Goal: Transaction & Acquisition: Obtain resource

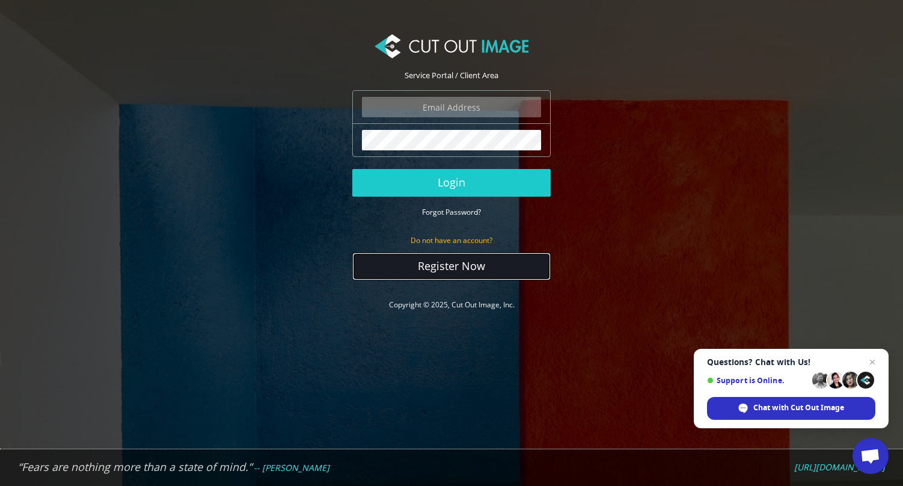
click at [422, 262] on link "Register Now" at bounding box center [451, 267] width 198 height 28
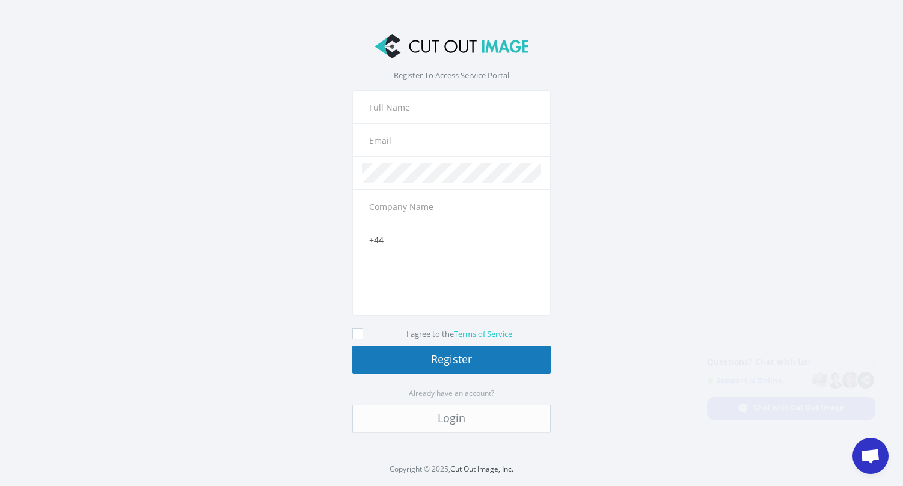
click at [388, 107] on input "text" at bounding box center [451, 107] width 179 height 20
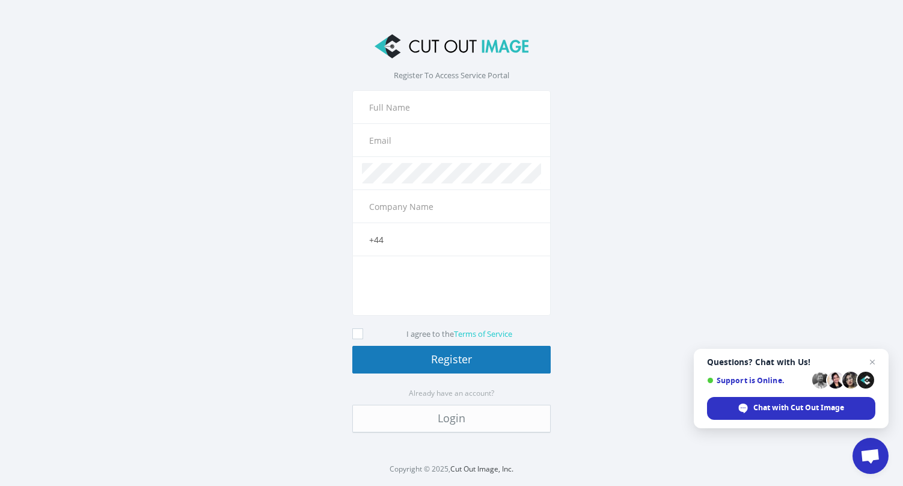
type input "[PERSON_NAME]"
type input "Aaron@thedrawingroomcreative.com"
type input "The Drawing Room Creative"
click at [416, 247] on input "+44" at bounding box center [451, 239] width 179 height 20
type input "+44 7385 768402"
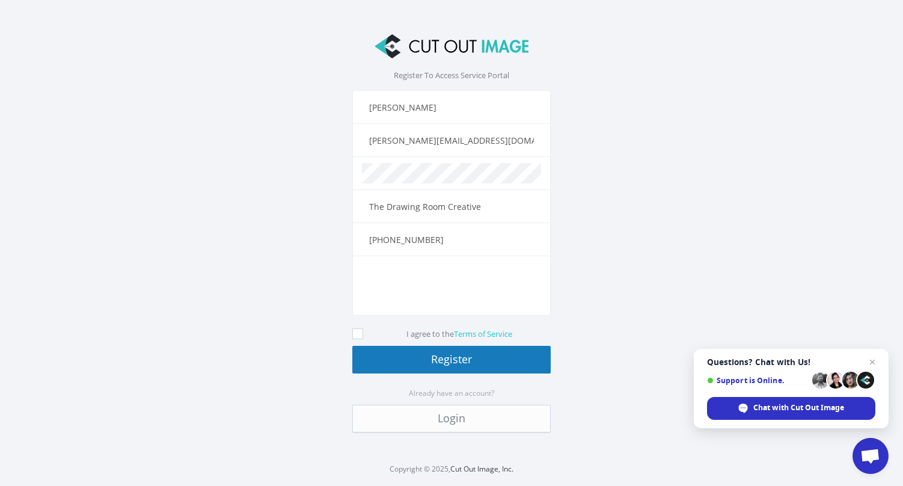
click at [354, 333] on icon at bounding box center [357, 333] width 11 height 11
click at [355, 333] on input "I agree to the Terms of Service" at bounding box center [359, 334] width 8 height 8
checkbox input "true"
click at [417, 361] on button "Register" at bounding box center [451, 360] width 198 height 28
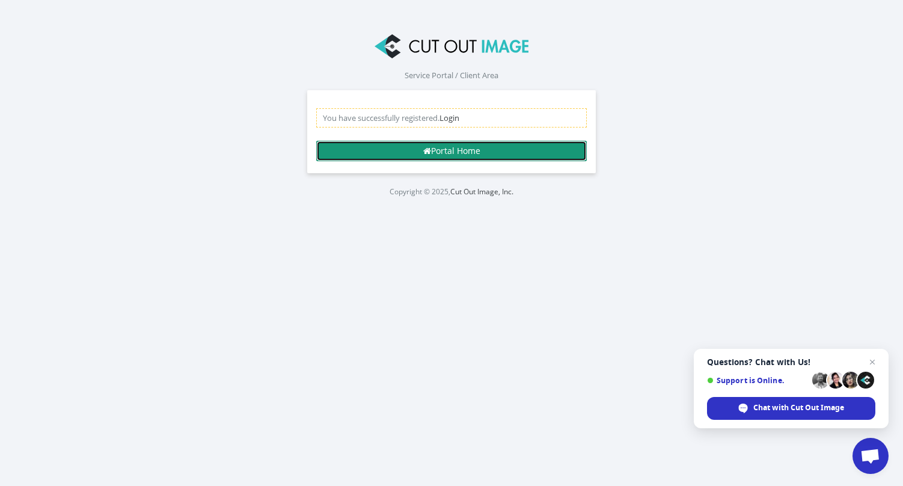
click at [443, 153] on link "Portal Home" at bounding box center [451, 151] width 271 height 20
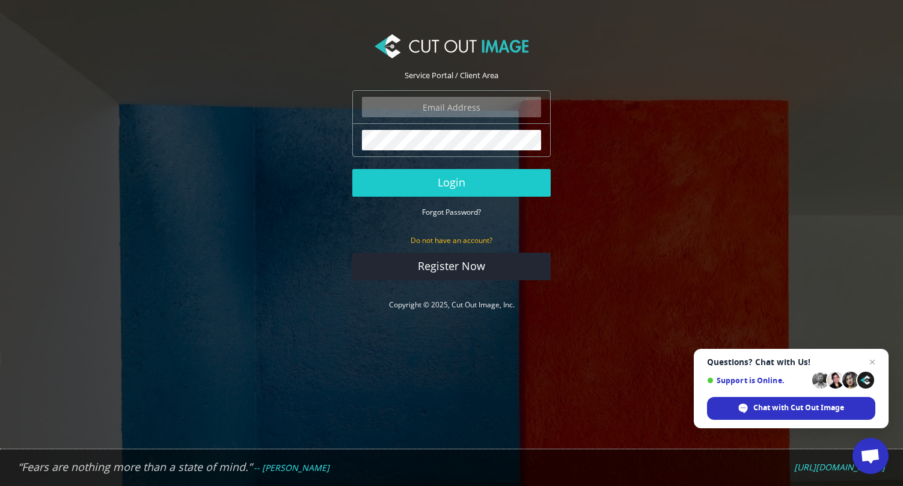
click at [425, 113] on input "email" at bounding box center [451, 107] width 179 height 20
type input "Aaron@thedrawingroomcreative.com"
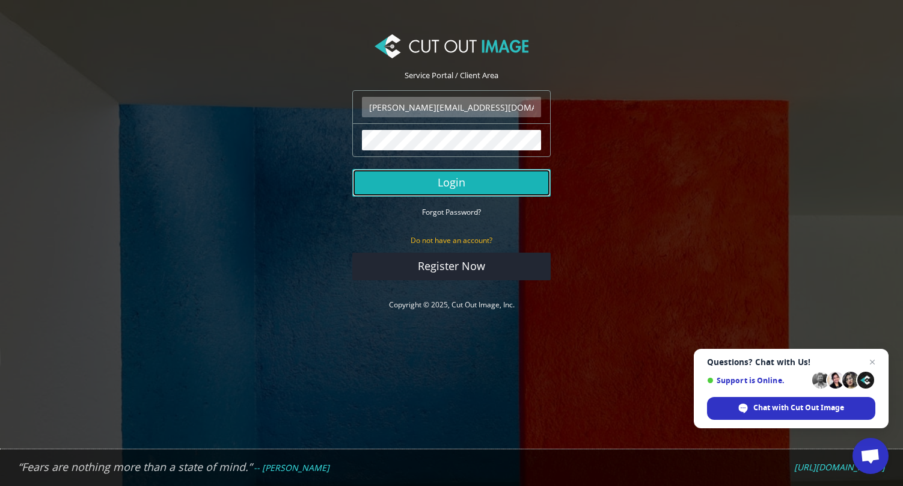
click at [454, 177] on button "Login" at bounding box center [451, 183] width 198 height 28
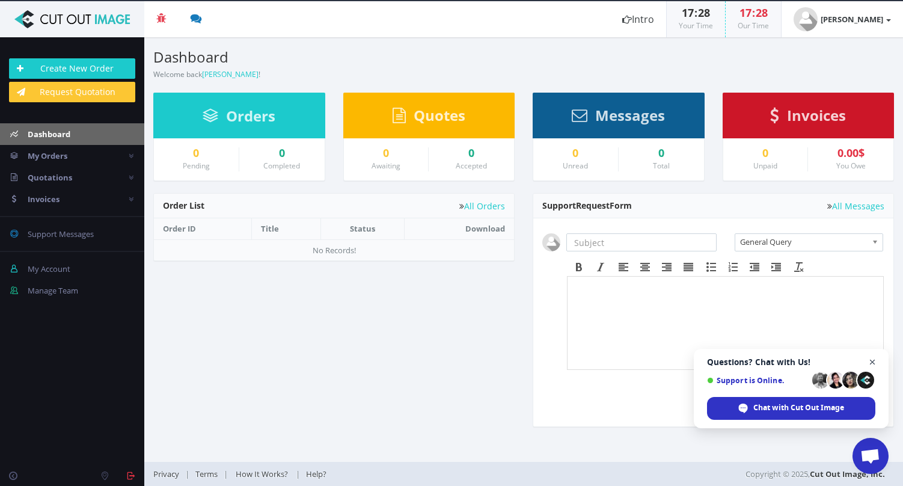
click at [872, 359] on span "Close chat" at bounding box center [873, 362] width 15 height 15
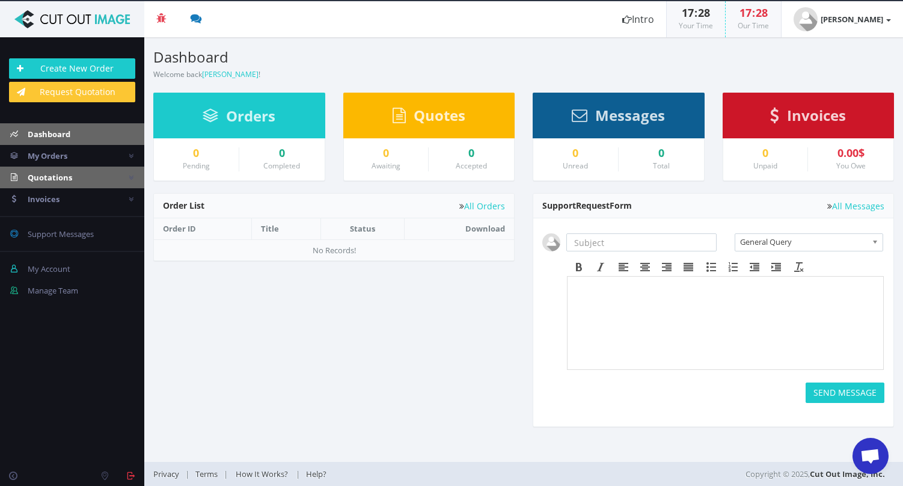
click at [57, 181] on span "Quotations" at bounding box center [50, 177] width 45 height 11
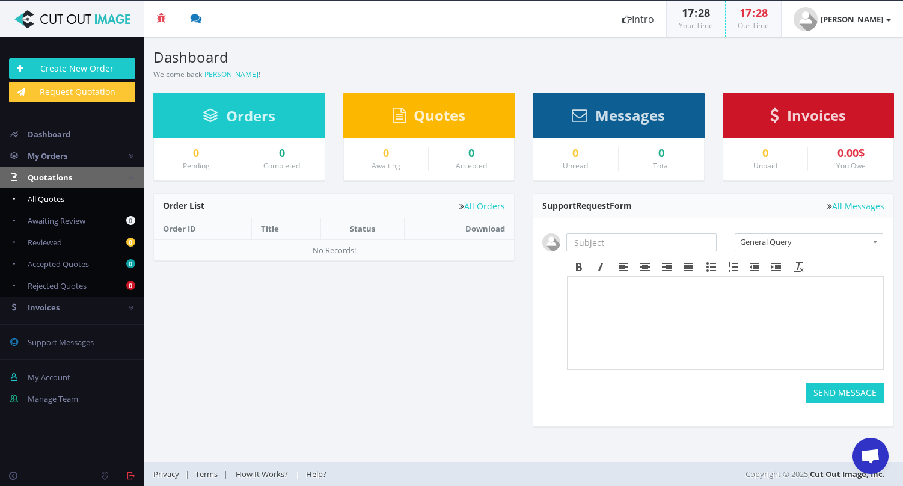
click at [63, 203] on span "All Quotes" at bounding box center [46, 199] width 37 height 11
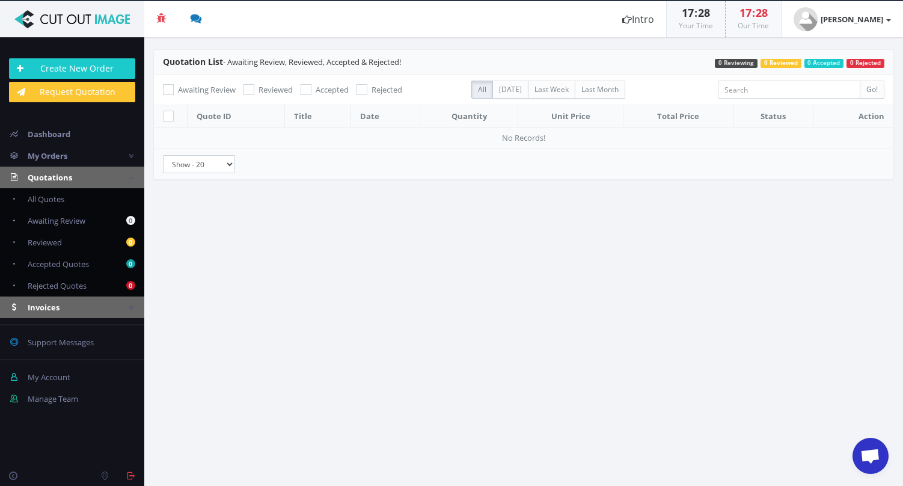
click at [69, 306] on link "Invoices" at bounding box center [72, 308] width 144 height 22
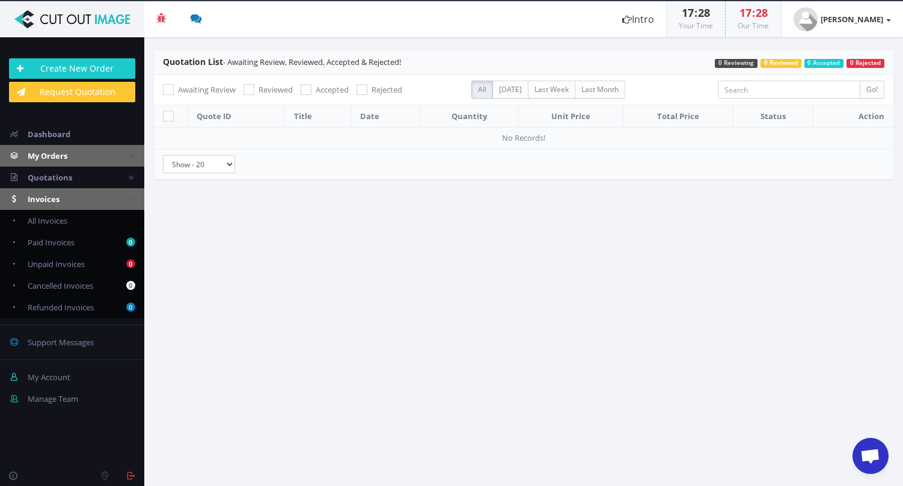
click at [56, 164] on link "My Orders" at bounding box center [72, 156] width 144 height 22
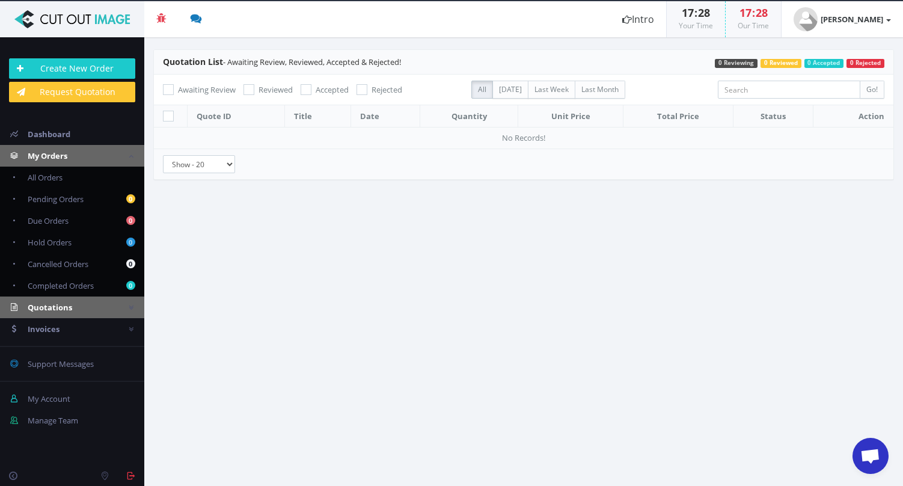
click at [72, 314] on link "Quotations" at bounding box center [72, 308] width 144 height 22
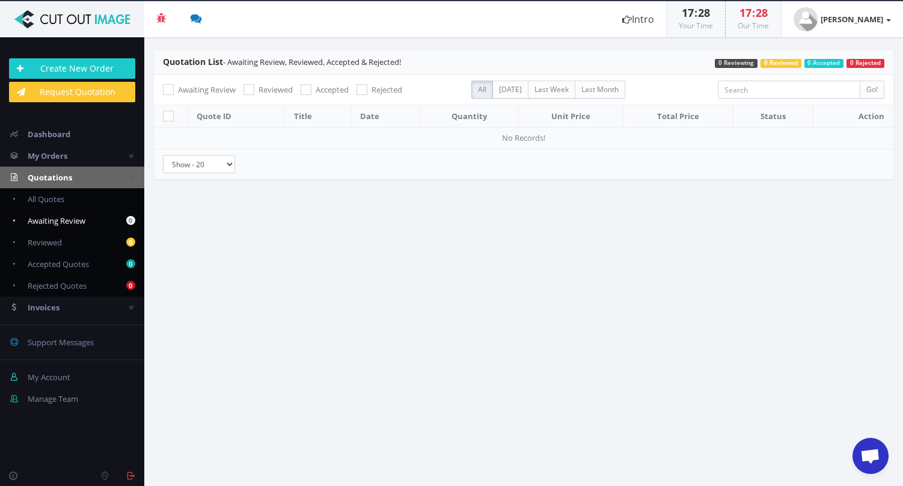
click at [52, 220] on span "Awaiting Review" at bounding box center [57, 220] width 58 height 11
click at [171, 91] on icon at bounding box center [168, 89] width 11 height 11
click at [171, 91] on input "Awaiting Review" at bounding box center [170, 90] width 8 height 8
checkbox input "false"
click at [77, 70] on link "Create New Order" at bounding box center [72, 68] width 126 height 20
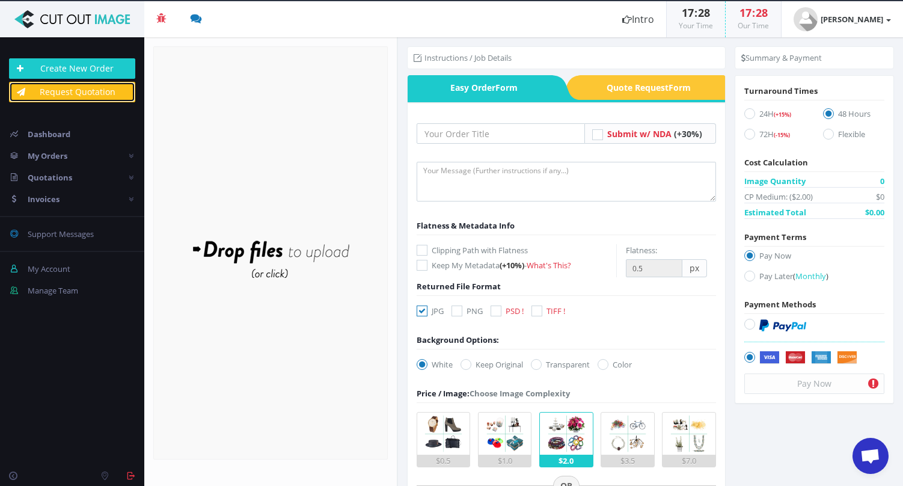
click at [76, 93] on link "Request Quotation" at bounding box center [72, 92] width 126 height 20
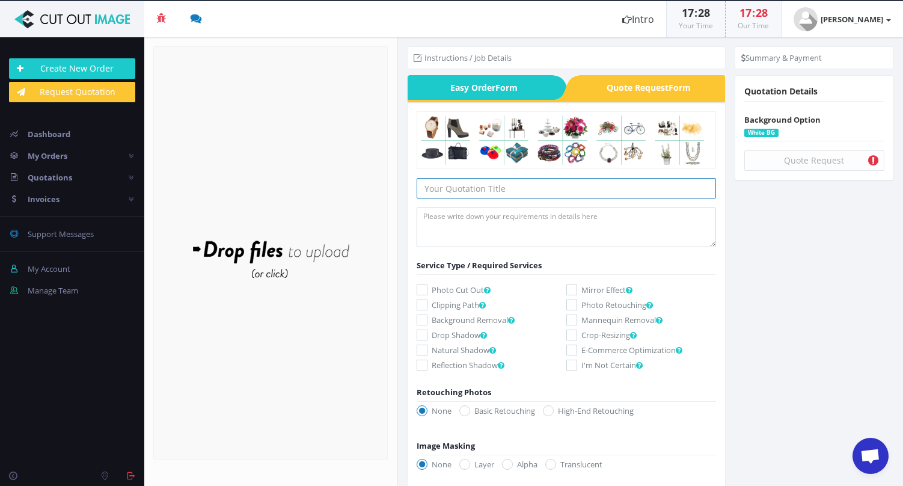
click at [472, 186] on input "text" at bounding box center [567, 188] width 300 height 20
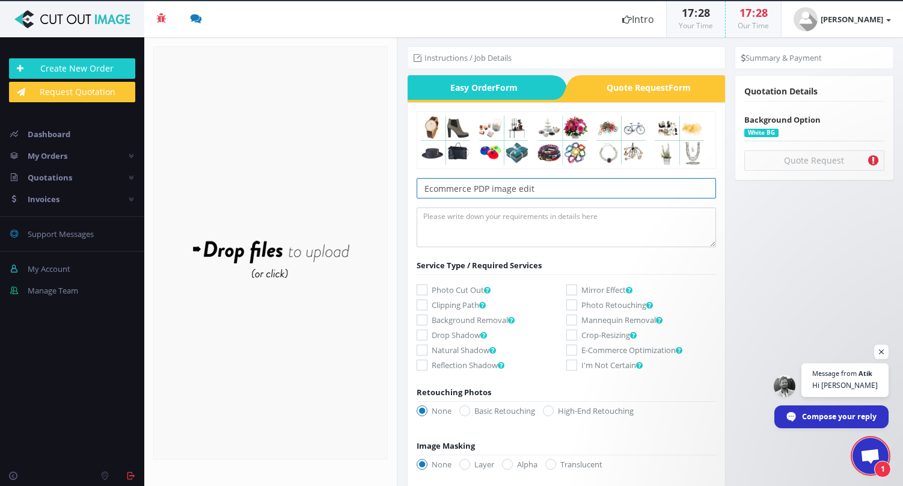
type input "Ecommerce PDP image edit"
click at [478, 224] on textarea at bounding box center [567, 228] width 300 height 40
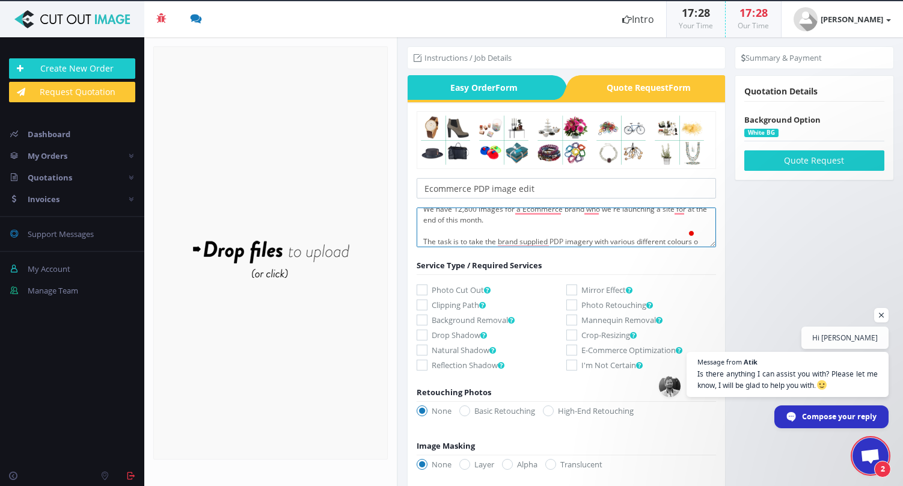
scroll to position [18, 0]
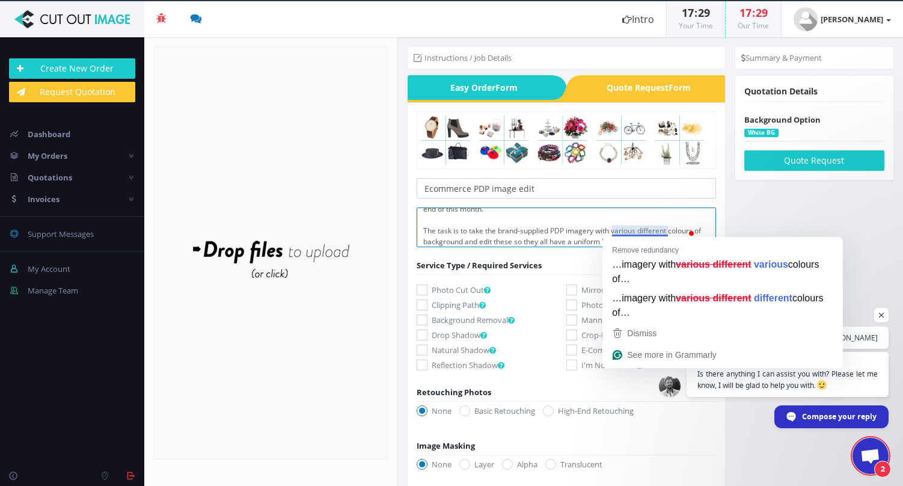
click at [558, 229] on textarea "We have 12,800 images for a Ecommerce brand who we're launching a site for at t…" at bounding box center [567, 228] width 300 height 40
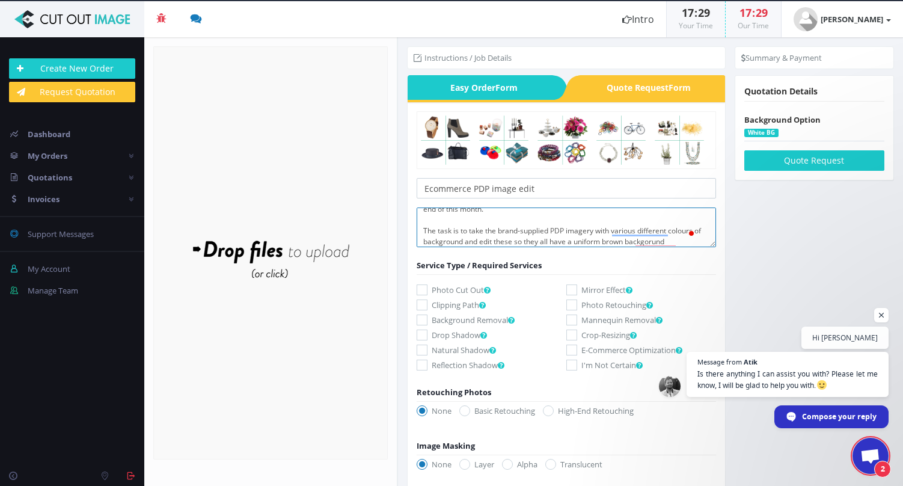
click at [686, 242] on textarea "We have 12,800 images for a Ecommerce brand who we're launching a site for at t…" at bounding box center [567, 228] width 300 height 40
paste textarea "For the updated assets, the product and model were carefully extracted from the…"
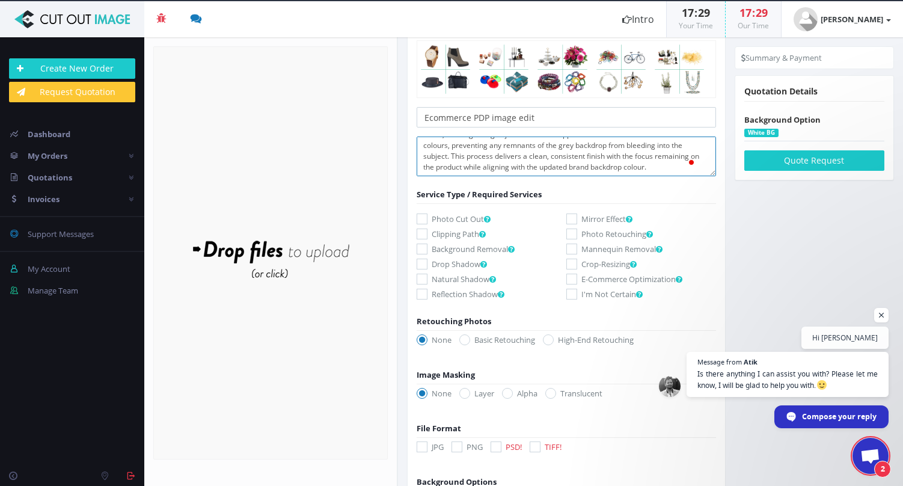
scroll to position [92, 0]
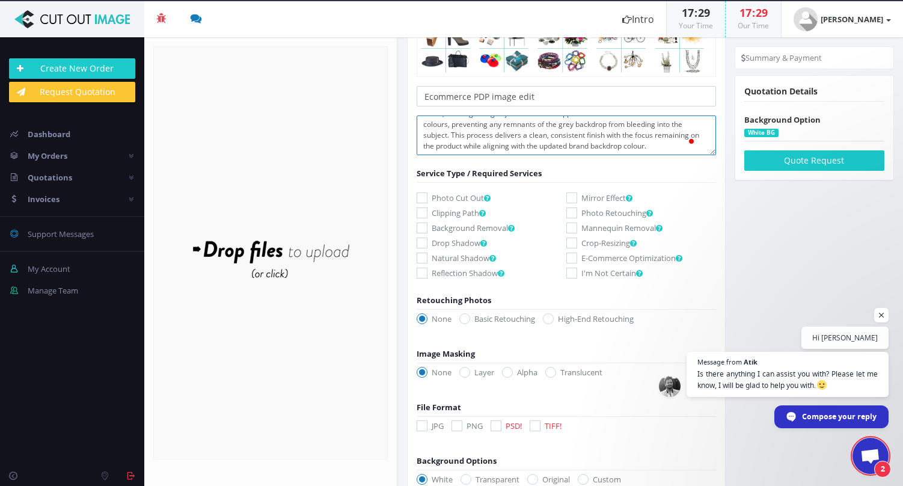
type textarea "We have 12,800 images for a Ecommerce brand who we're launching a site for at t…"
click at [422, 229] on icon at bounding box center [422, 228] width 11 height 11
click at [422, 229] on input "Background Removal" at bounding box center [424, 228] width 8 height 8
checkbox input "true"
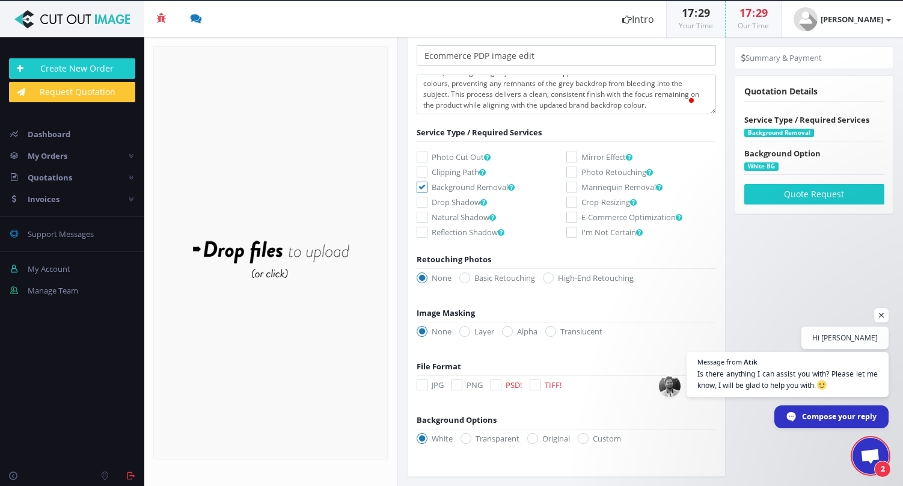
scroll to position [144, 0]
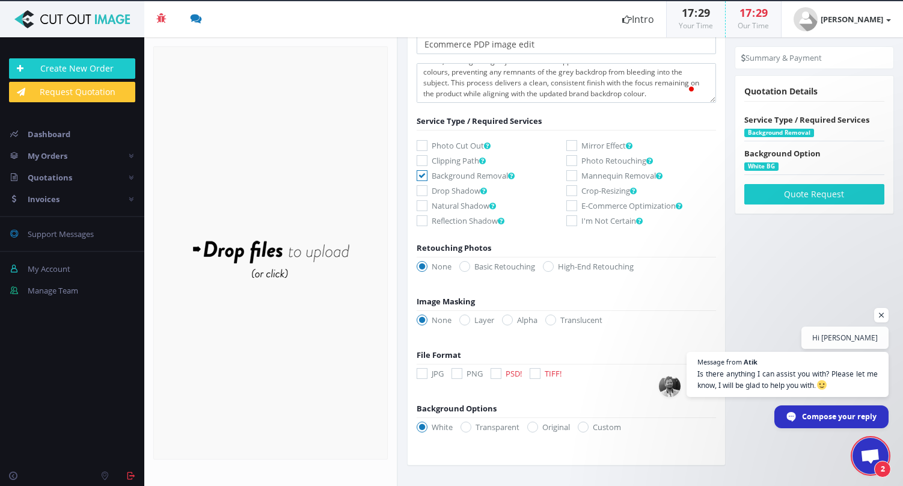
click at [469, 266] on icon at bounding box center [465, 266] width 11 height 11
click at [469, 266] on input "Basic Retouching" at bounding box center [467, 267] width 8 height 8
radio input "true"
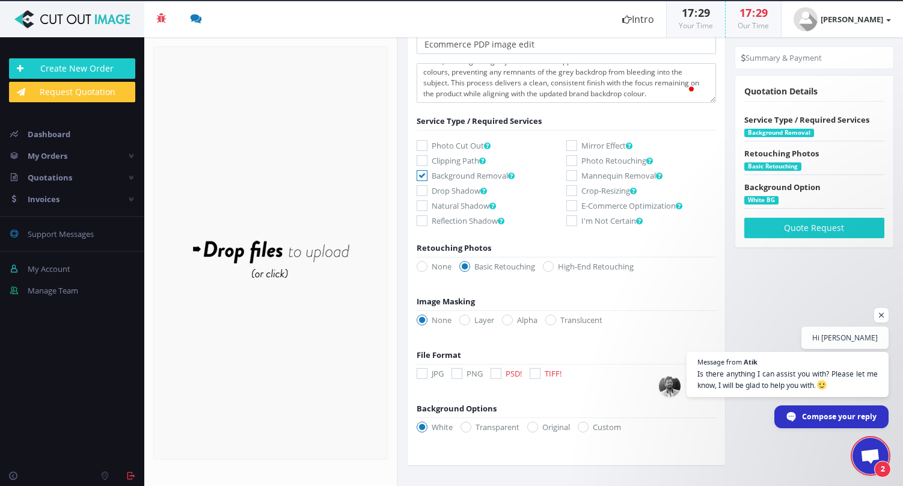
click at [549, 262] on icon at bounding box center [548, 266] width 11 height 11
click at [549, 263] on input "High-End Retouching" at bounding box center [550, 267] width 8 height 8
radio input "true"
click at [479, 266] on label "Basic Retouching" at bounding box center [498, 266] width 76 height 12
click at [470, 266] on input "Basic Retouching" at bounding box center [467, 267] width 8 height 8
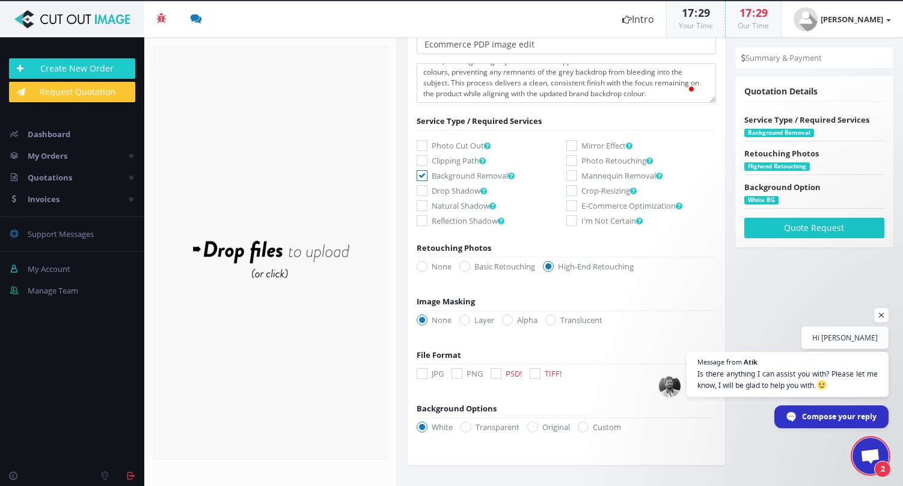
radio input "true"
click at [423, 375] on icon at bounding box center [422, 373] width 11 height 11
click at [423, 375] on input "JPG" at bounding box center [424, 374] width 8 height 8
checkbox input "true"
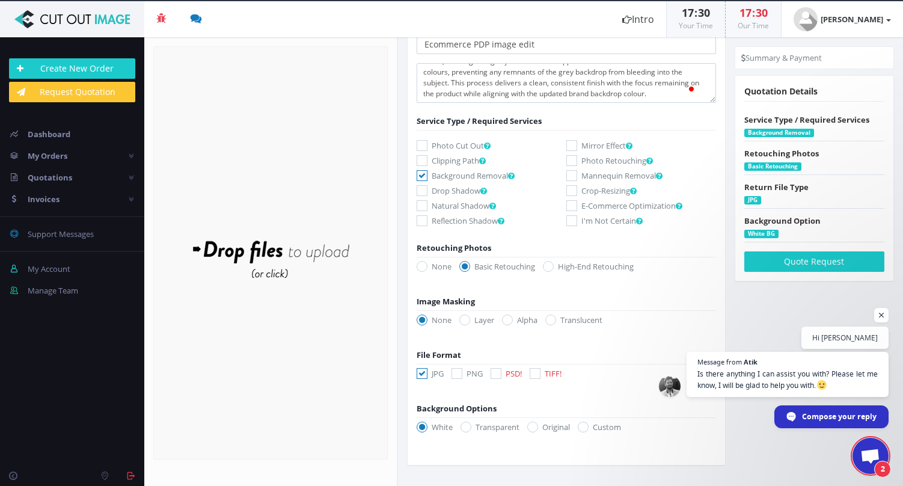
click at [586, 424] on icon at bounding box center [583, 427] width 11 height 11
click at [586, 424] on input "Custom" at bounding box center [585, 427] width 8 height 8
radio input "true"
click at [539, 428] on label "Original" at bounding box center [548, 427] width 43 height 12
click at [538, 428] on input "Original" at bounding box center [534, 427] width 8 height 8
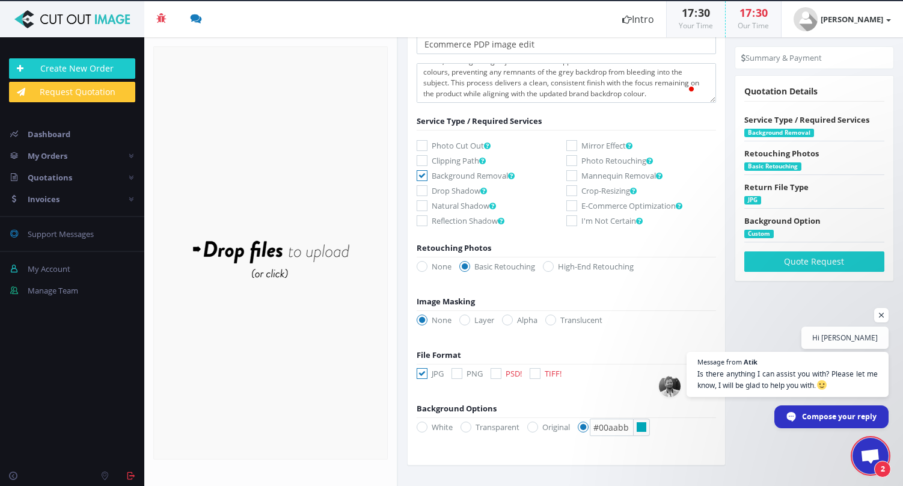
radio input "true"
click at [576, 426] on div "White Transparent Original Custom #00aabb" at bounding box center [562, 429] width 309 height 17
click at [586, 426] on icon at bounding box center [583, 427] width 11 height 11
click at [586, 426] on input "Custom" at bounding box center [585, 427] width 8 height 8
radio input "true"
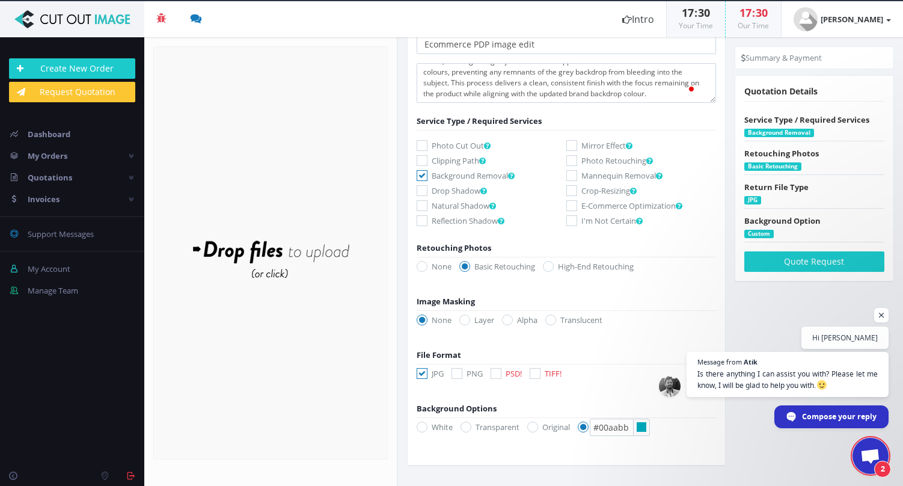
click at [643, 426] on icon at bounding box center [642, 427] width 10 height 10
click at [634, 426] on input "#00aabb" at bounding box center [612, 427] width 44 height 17
click at [621, 461] on div at bounding box center [598, 470] width 60 height 60
click at [607, 457] on div at bounding box center [598, 470] width 60 height 60
click at [594, 463] on div at bounding box center [598, 470] width 60 height 60
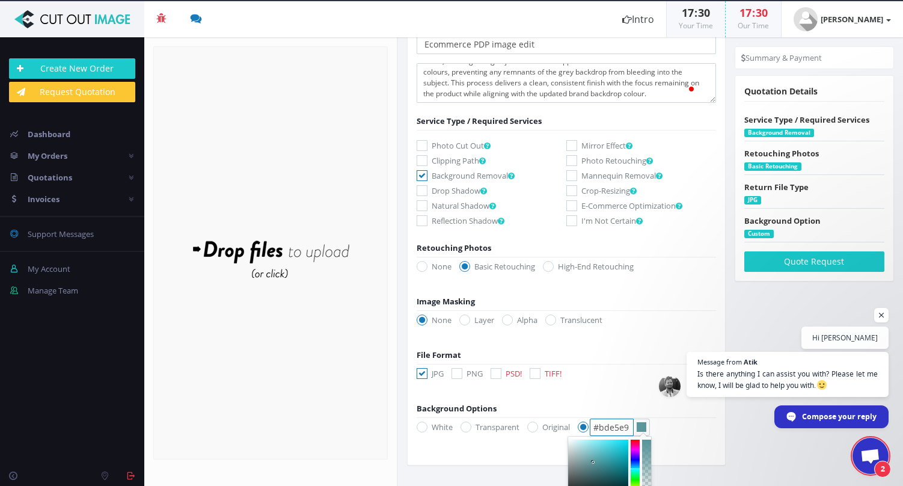
click at [580, 445] on div at bounding box center [598, 470] width 60 height 60
click at [639, 450] on div at bounding box center [635, 470] width 9 height 60
click at [597, 463] on div at bounding box center [598, 470] width 60 height 60
drag, startPoint x: 636, startPoint y: 450, endPoint x: 632, endPoint y: 484, distance: 34.5
click at [632, 485] on div at bounding box center [635, 470] width 9 height 60
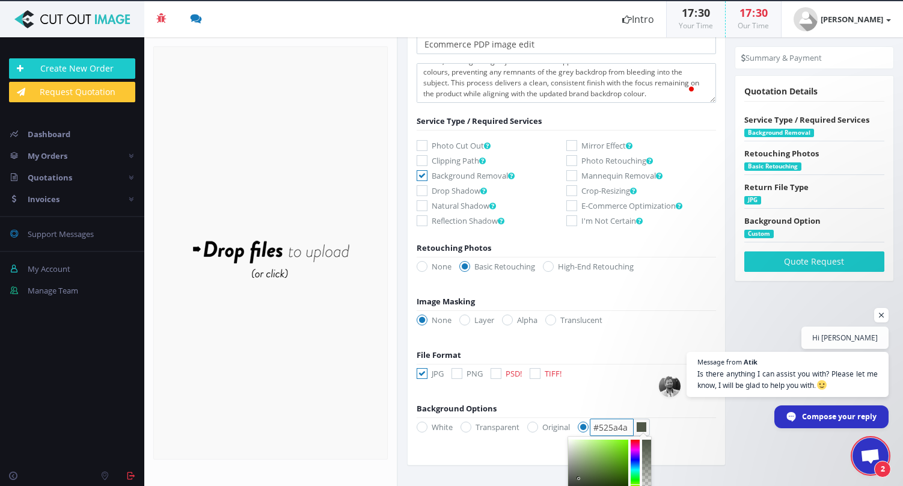
drag, startPoint x: 597, startPoint y: 463, endPoint x: 579, endPoint y: 479, distance: 23.9
click at [579, 479] on b at bounding box center [578, 478] width 3 height 3
click at [635, 444] on div at bounding box center [635, 470] width 9 height 60
click at [579, 475] on b at bounding box center [578, 475] width 3 height 3
type input "#7e6971"
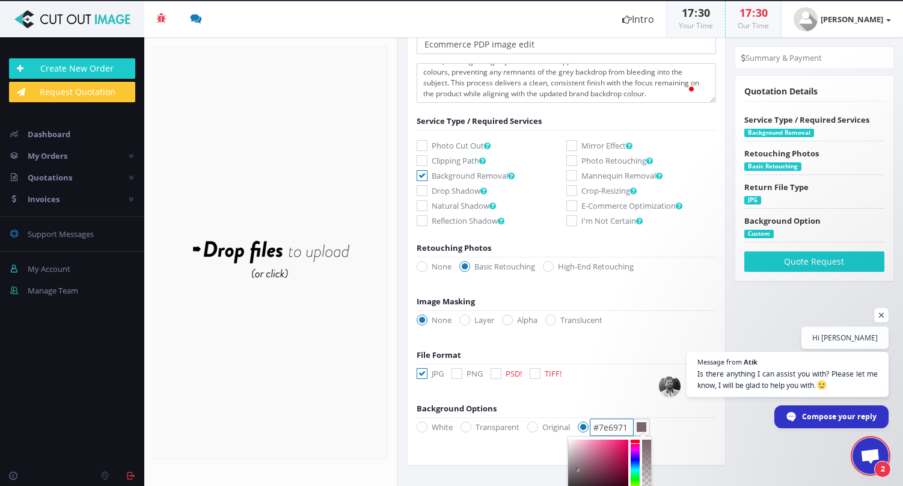
click at [579, 470] on b at bounding box center [578, 470] width 3 height 3
click at [359, 426] on form "Drop files here to upload" at bounding box center [270, 252] width 235 height 413
click at [883, 313] on span "Open chat" at bounding box center [882, 315] width 15 height 15
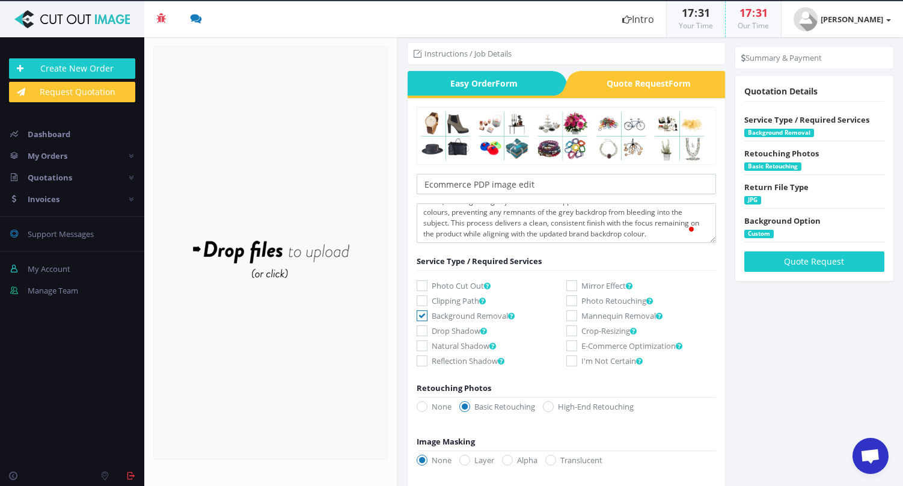
scroll to position [0, 0]
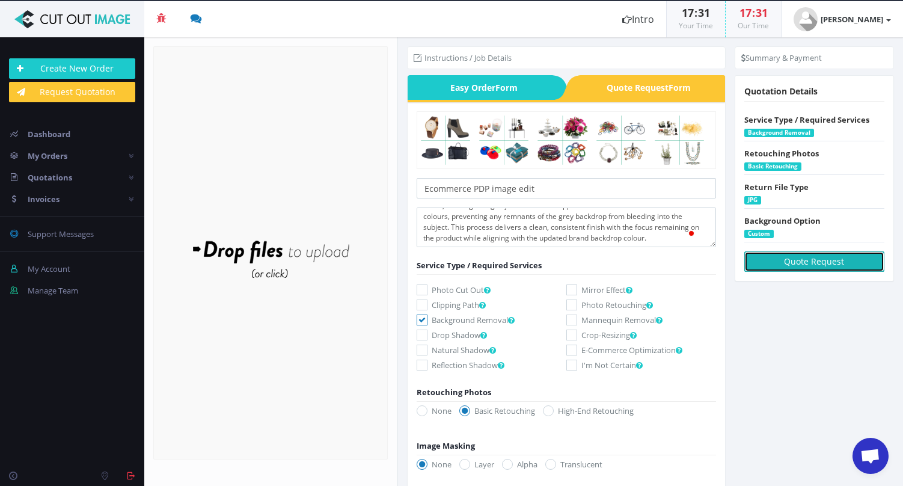
click at [848, 257] on button "Quote Request" at bounding box center [815, 261] width 140 height 20
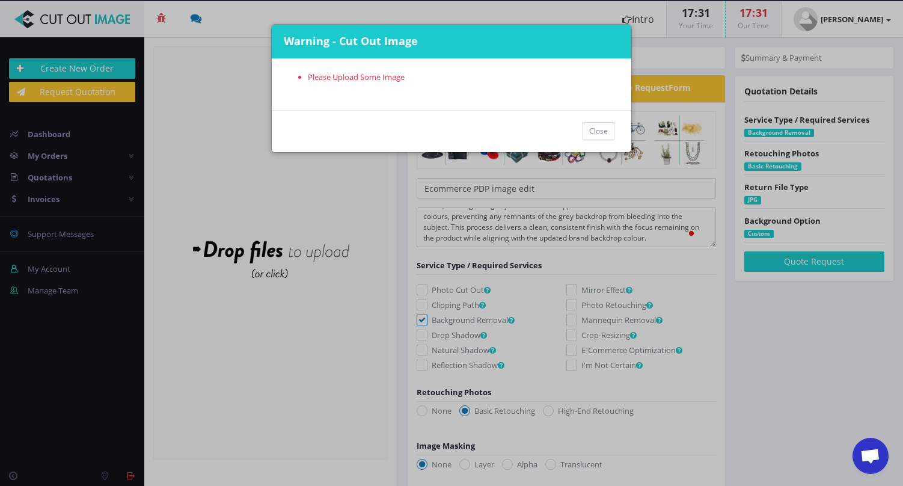
click at [325, 176] on div "Warning - Cut Out Image Please Upload Some Image Close" at bounding box center [451, 243] width 903 height 486
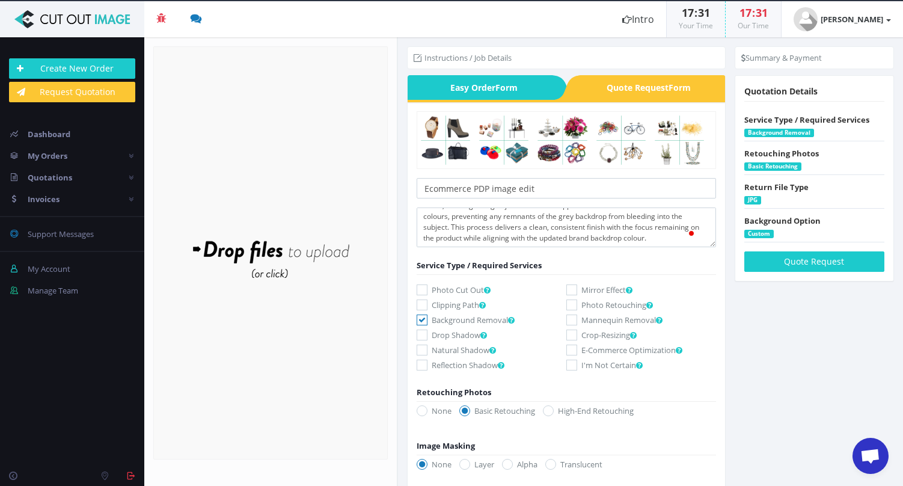
click at [214, 250] on div "Drop files here to upload" at bounding box center [270, 253] width 257 height 74
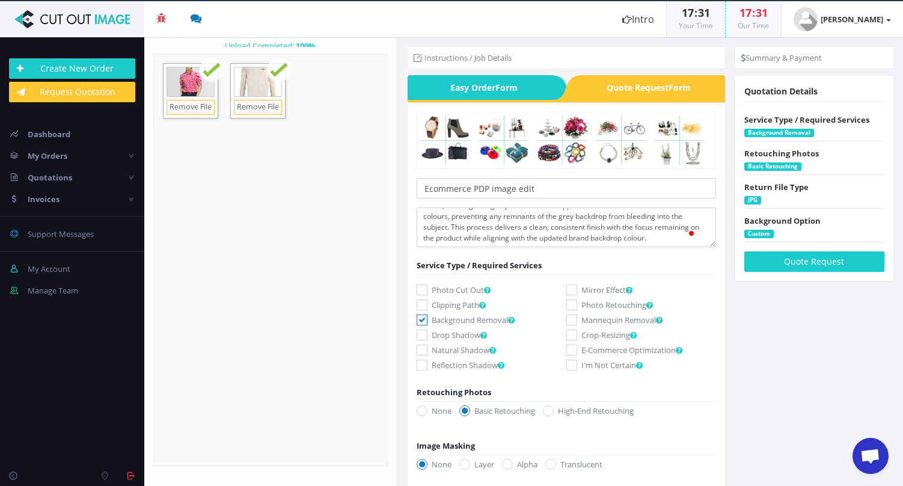
click at [253, 233] on div "Drop files here to upload" at bounding box center [270, 260] width 257 height 74
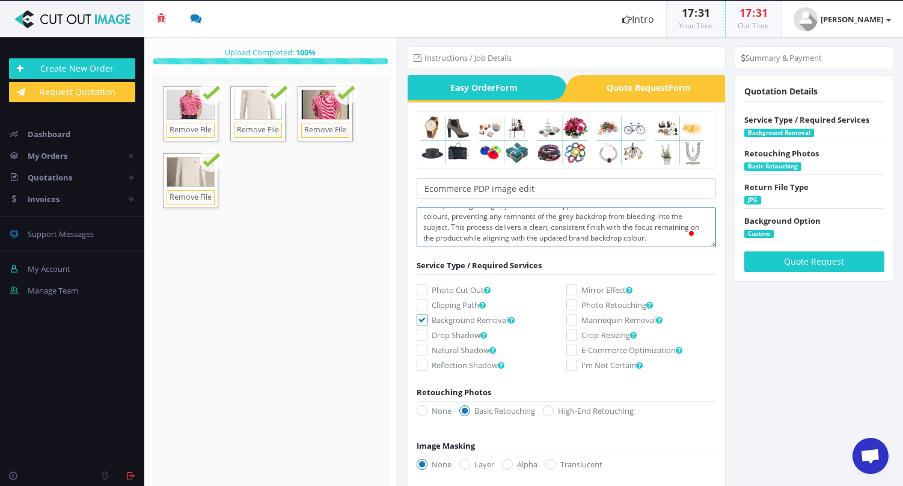
click at [699, 239] on textarea "We have 12,800 images for a Ecommerce brand who we're launching a site for at t…" at bounding box center [567, 228] width 300 height 40
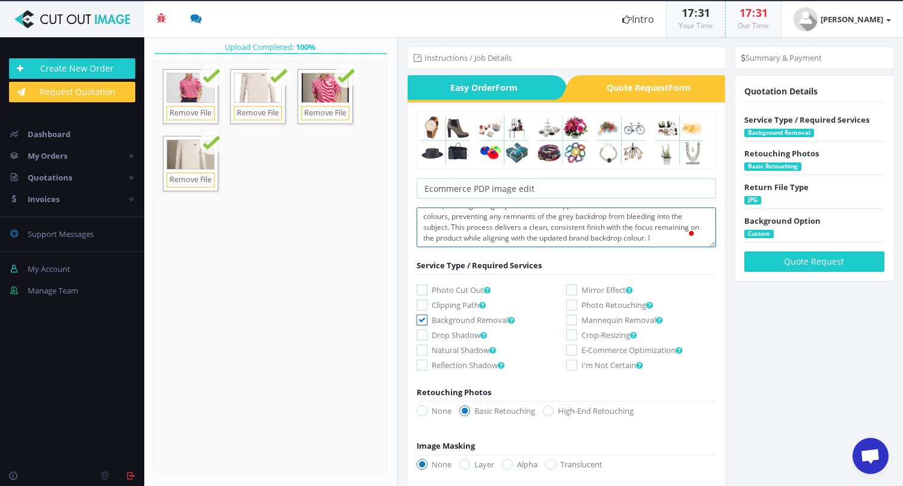
scroll to position [115, 0]
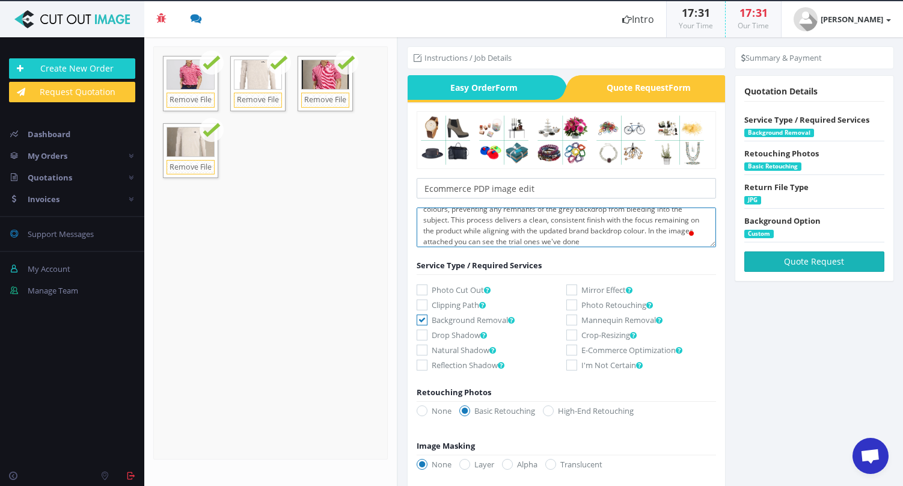
type textarea "We have 12,800 images for a Ecommerce brand who we're launching a site for at t…"
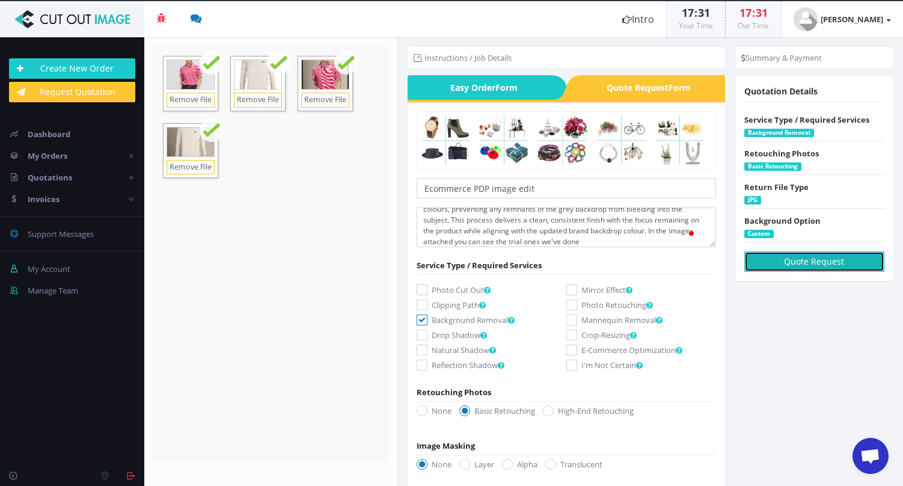
click at [794, 264] on button "Quote Request" at bounding box center [815, 261] width 140 height 20
